Goal: Information Seeking & Learning: Learn about a topic

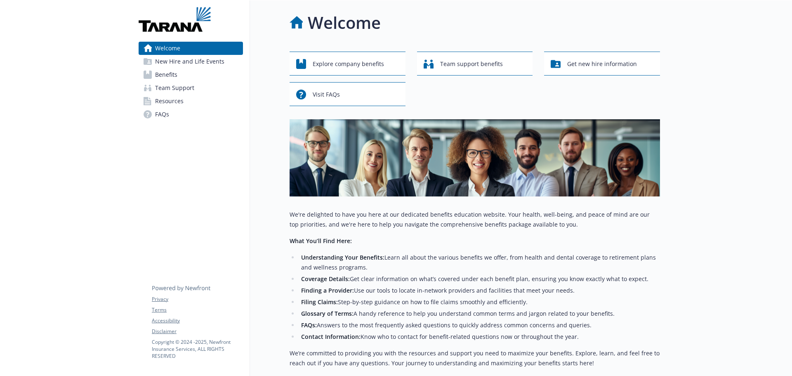
click at [178, 77] on link "Benefits" at bounding box center [191, 74] width 104 height 13
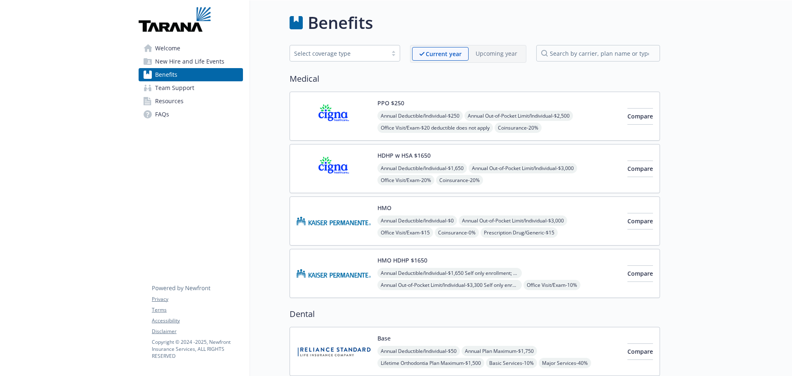
click at [351, 166] on img at bounding box center [334, 168] width 74 height 35
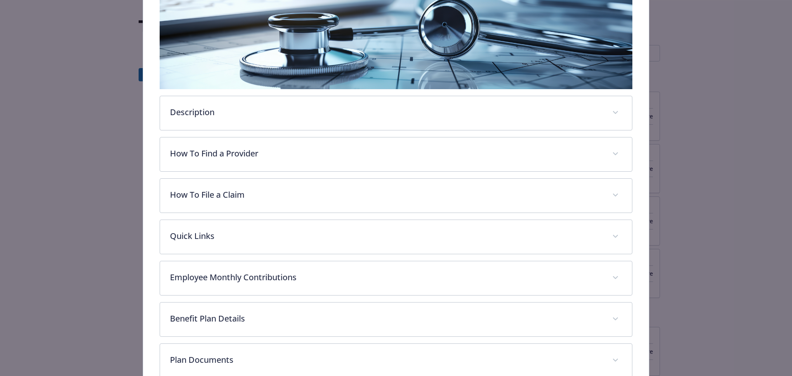
scroll to position [231, 0]
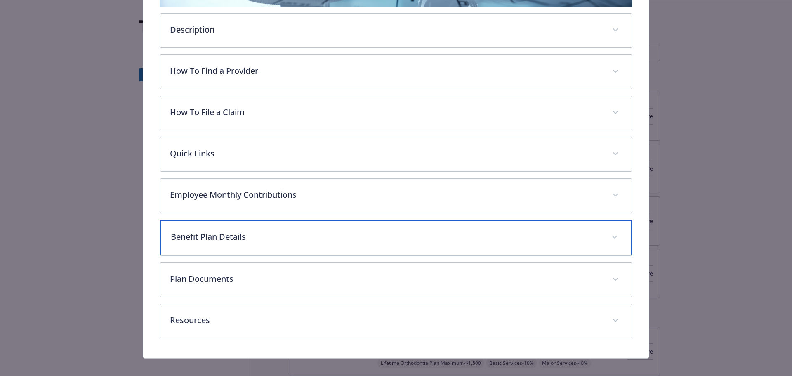
click at [204, 237] on p "Benefit Plan Details" at bounding box center [386, 237] width 431 height 12
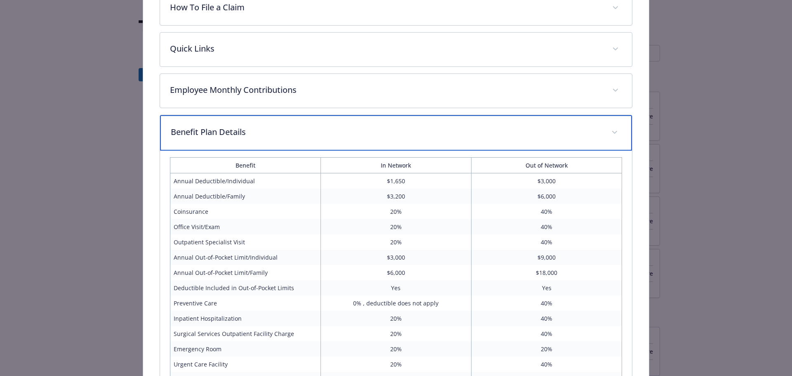
scroll to position [355, 0]
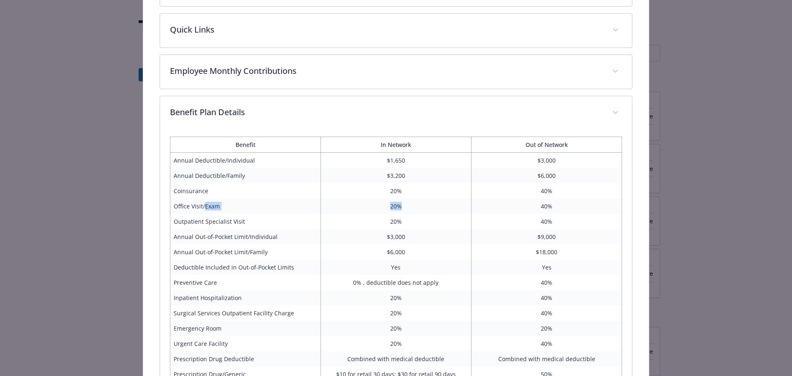
drag, startPoint x: 404, startPoint y: 208, endPoint x: 202, endPoint y: 208, distance: 201.4
click at [202, 208] on tr "Office Visit/Exam 20% 40%" at bounding box center [396, 205] width 452 height 15
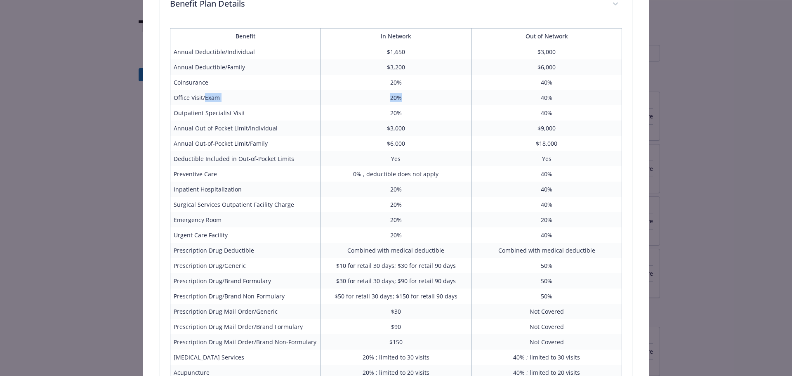
scroll to position [437, 0]
